Goal: Task Accomplishment & Management: Complete application form

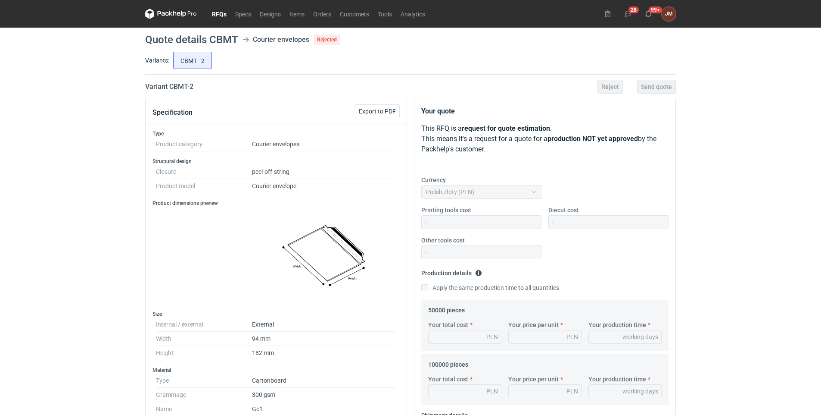
click at [218, 12] on link "RFQs" at bounding box center [219, 14] width 23 height 10
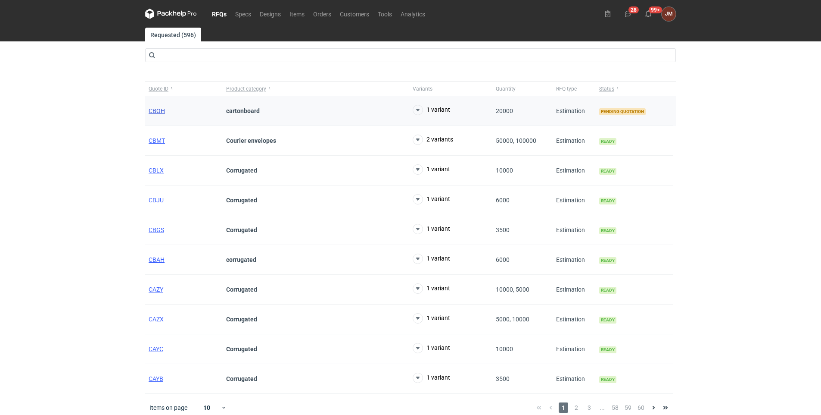
click at [157, 110] on span "CBQH" at bounding box center [157, 110] width 16 height 7
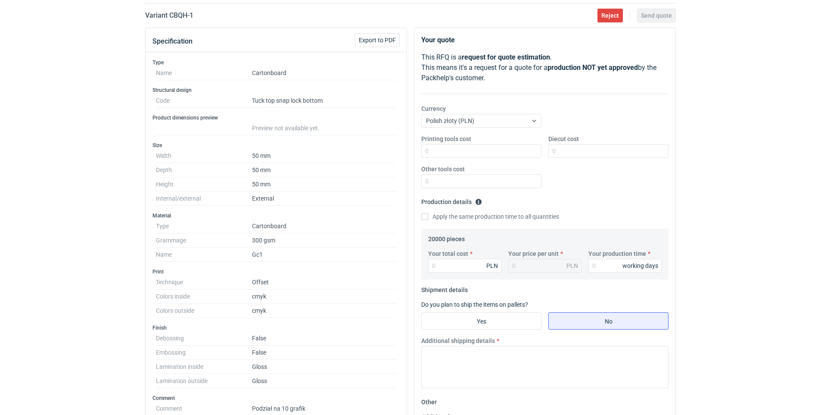
scroll to position [52, 0]
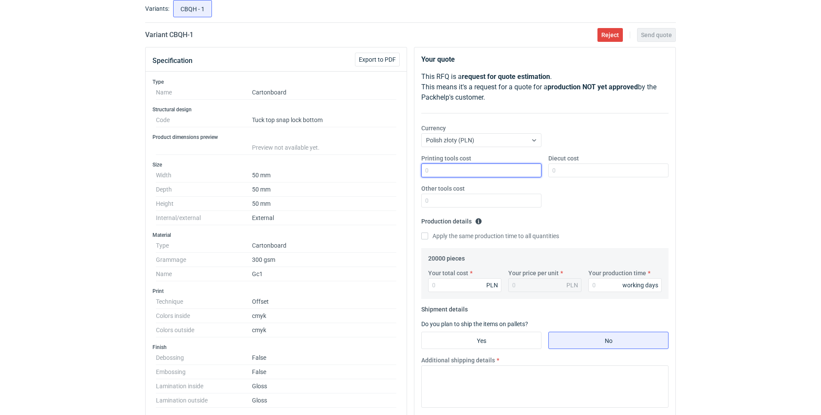
click at [468, 167] on input "Printing tools cost" at bounding box center [481, 170] width 120 height 14
type input "2200"
click at [581, 166] on input "Diecut cost" at bounding box center [609, 170] width 120 height 14
drag, startPoint x: 794, startPoint y: 204, endPoint x: 789, endPoint y: 203, distance: 5.0
click at [794, 204] on div "RFQs Specs Designs Items Orders Customers Tools Analytics 28 99+ [PERSON_NAME] …" at bounding box center [410, 155] width 821 height 415
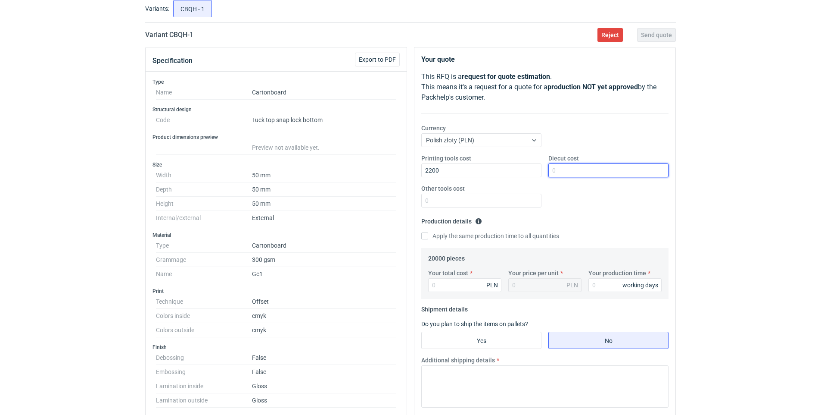
click at [565, 165] on input "Diecut cost" at bounding box center [609, 170] width 120 height 14
type input "1550"
click at [456, 285] on input "Your total cost" at bounding box center [464, 285] width 73 height 14
click at [789, 352] on div "RFQs Specs Designs Items Orders Customers Tools Analytics 28 99+ [PERSON_NAME] …" at bounding box center [410, 155] width 821 height 415
click at [460, 283] on input "Your total cost" at bounding box center [464, 285] width 73 height 14
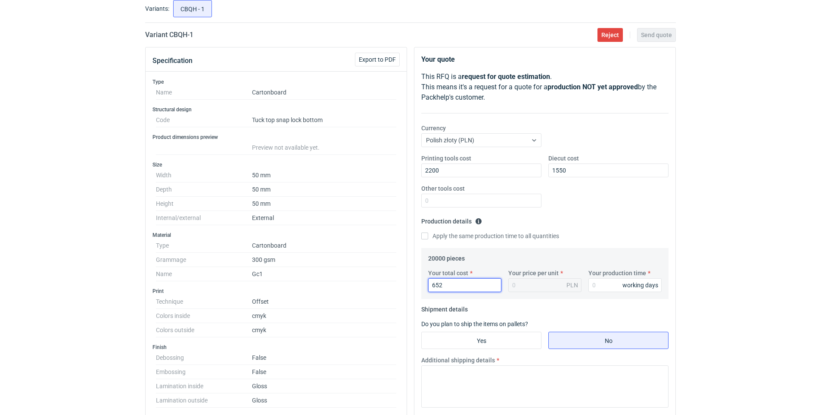
type input "6520"
type input "0.33"
type input "6520"
click at [609, 284] on input "Your production time" at bounding box center [625, 285] width 73 height 14
type input "11"
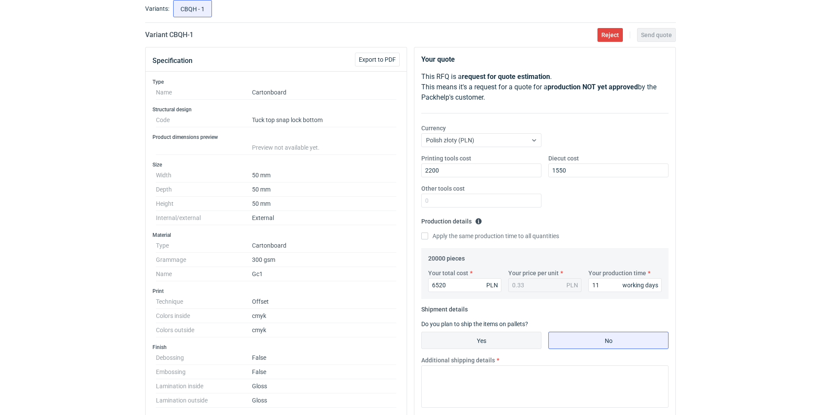
click at [480, 337] on input "Yes" at bounding box center [481, 340] width 119 height 16
radio input "true"
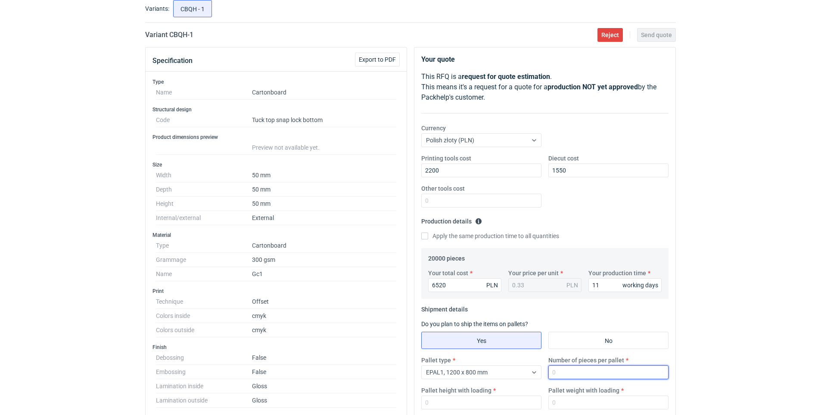
click at [601, 373] on input "Number of pieces per pallet" at bounding box center [609, 372] width 120 height 14
type input "20000"
click at [730, 363] on html "RFQs Specs Designs Items Orders Customers Tools Analytics 28 99+ [PERSON_NAME] …" at bounding box center [410, 155] width 821 height 415
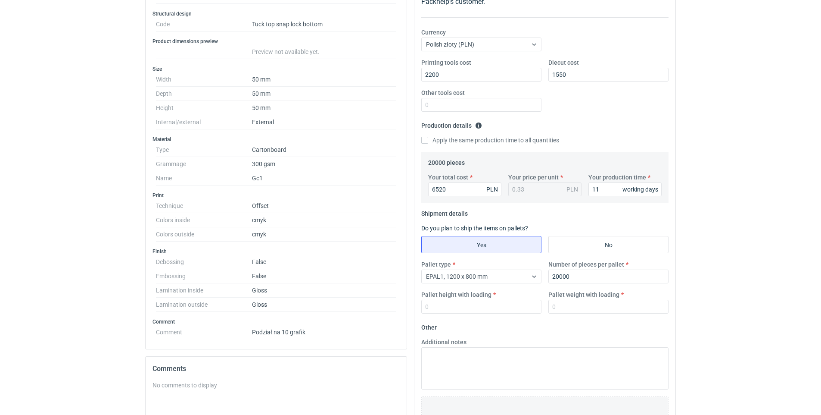
scroll to position [148, 0]
click at [452, 302] on input "Pallet height with loading" at bounding box center [481, 306] width 120 height 14
type input "170"
click at [590, 299] on input "Pallet weight with loading" at bounding box center [609, 306] width 120 height 14
type input "500"
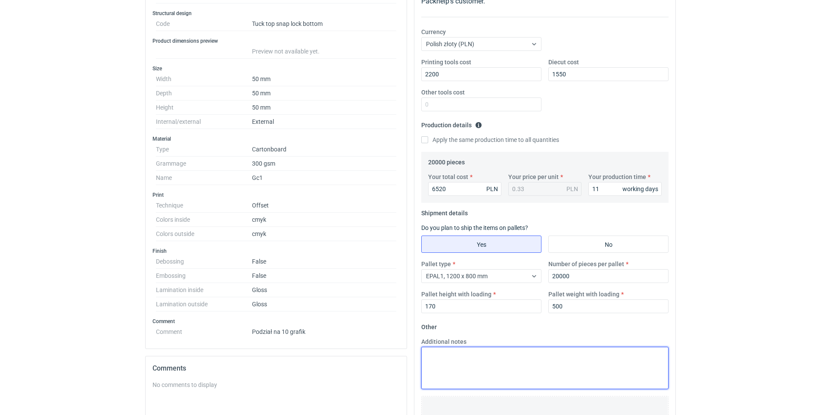
click at [545, 361] on textarea "Additional notes" at bounding box center [544, 367] width 247 height 42
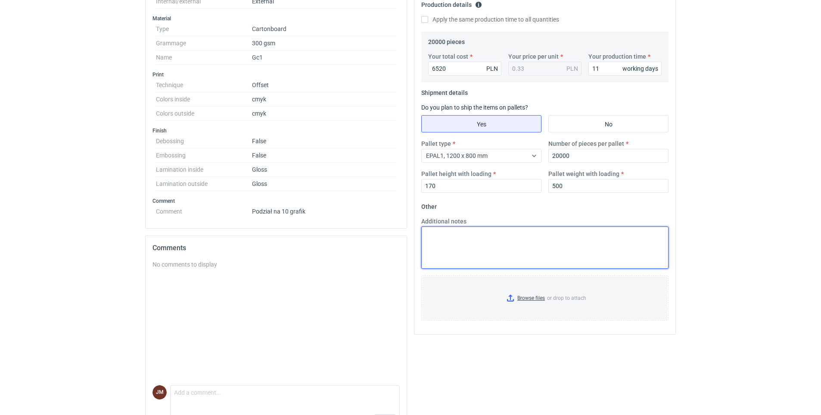
scroll to position [268, 0]
click at [531, 294] on input "Browse files or drop to attach" at bounding box center [545, 297] width 246 height 43
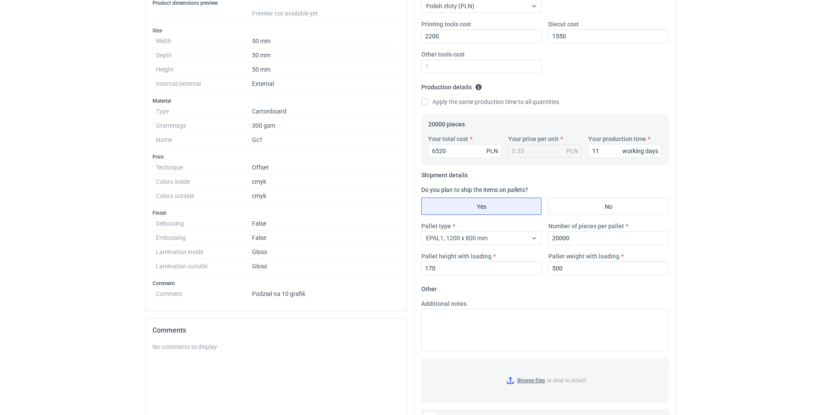
scroll to position [183, 0]
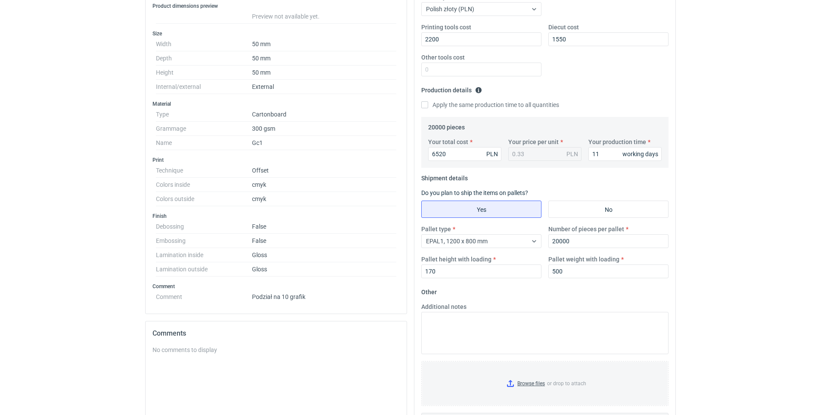
click at [806, 114] on div "RFQs Specs Designs Items Orders Customers Tools Analytics 28 99+ [PERSON_NAME] …" at bounding box center [410, 24] width 821 height 415
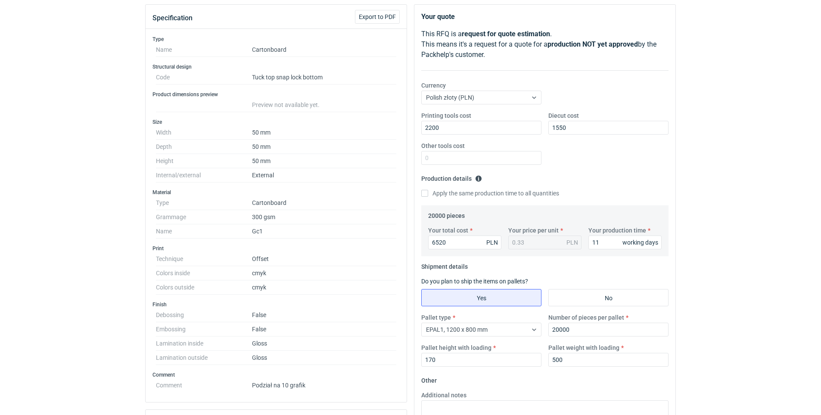
scroll to position [0, 0]
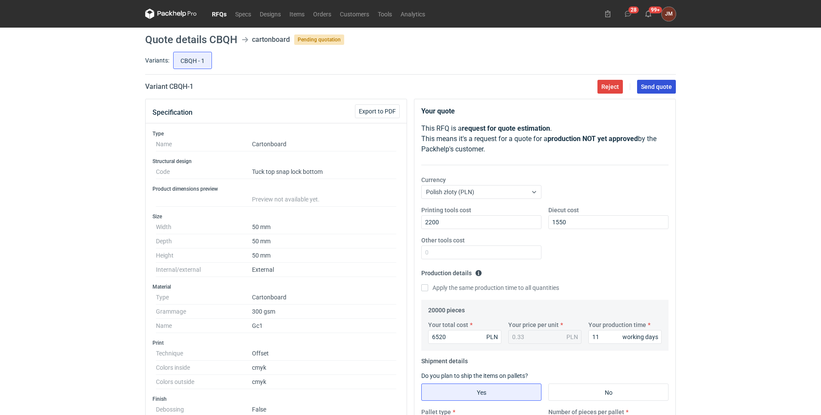
click at [653, 86] on span "Send quote" at bounding box center [656, 87] width 31 height 6
